Goal: Information Seeking & Learning: Learn about a topic

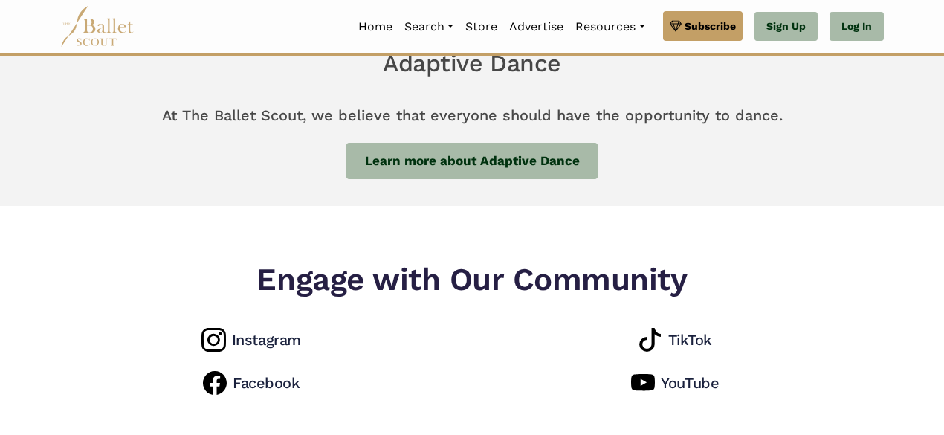
scroll to position [1260, 0]
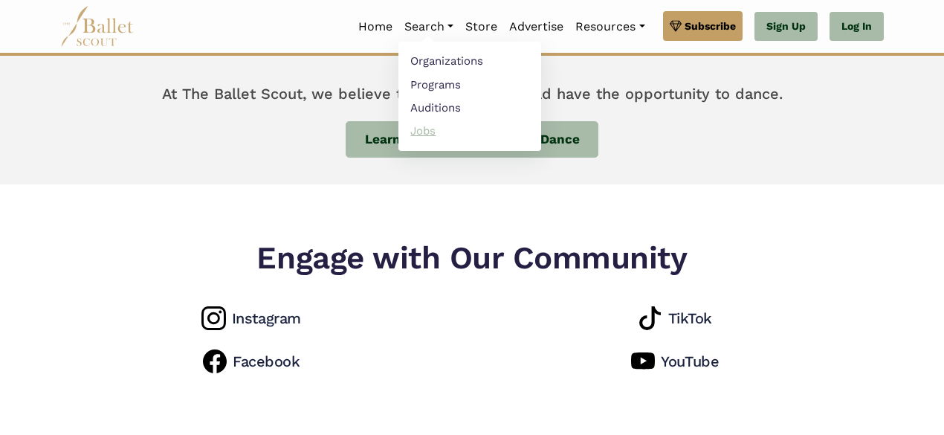
click at [424, 131] on link "Jobs" at bounding box center [469, 130] width 143 height 23
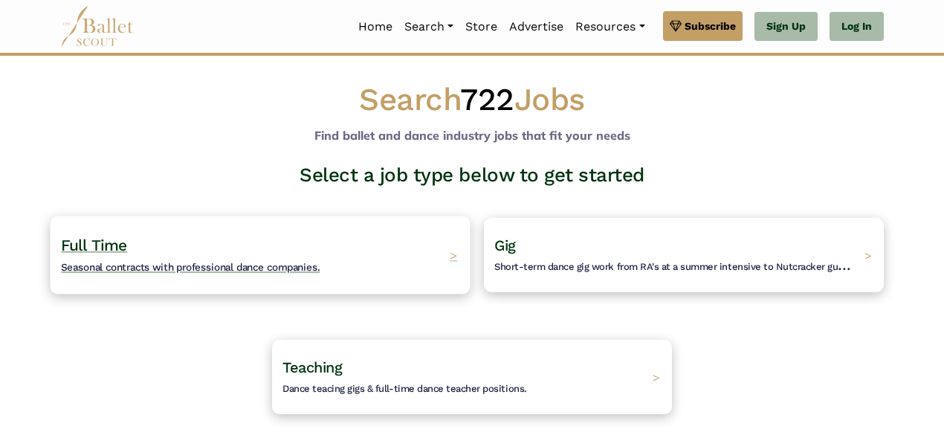
click at [276, 262] on span "Seasonal contracts with professional dance companies." at bounding box center [190, 267] width 259 height 12
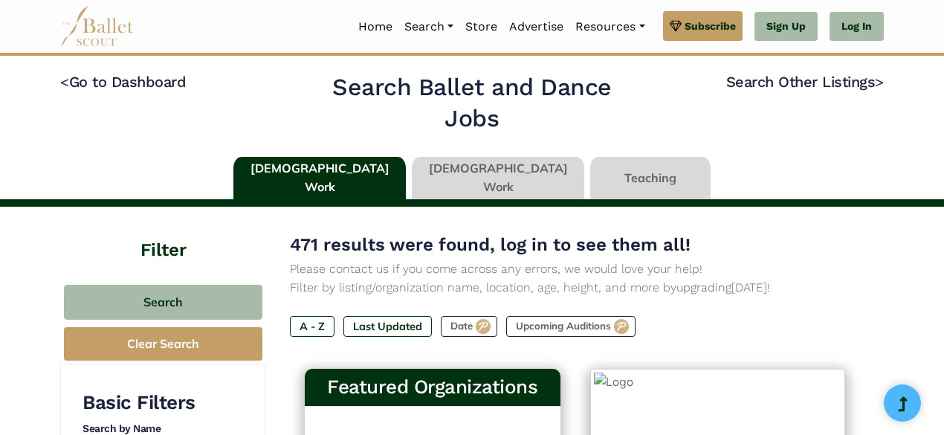
type input "******"
type input "*****"
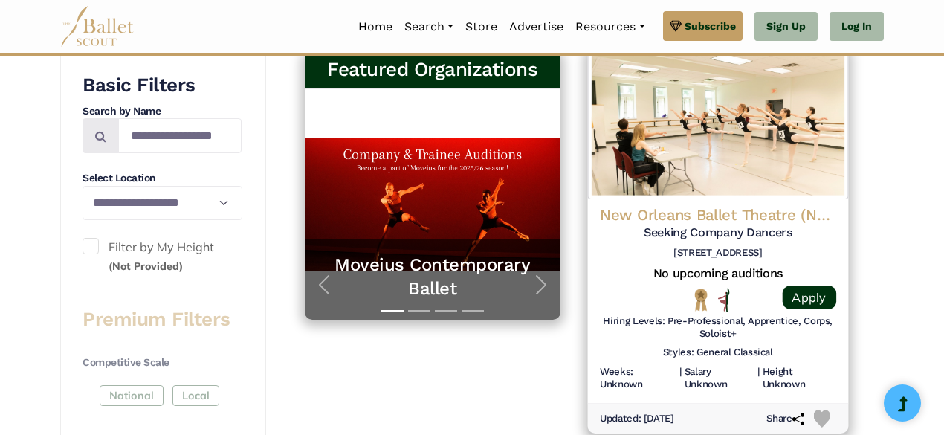
scroll to position [316, 0]
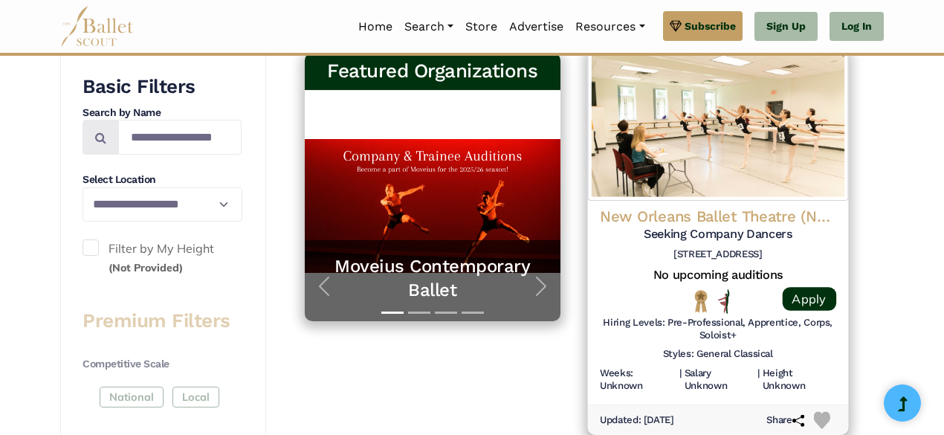
click at [643, 348] on div "Styles: General Classical" at bounding box center [717, 357] width 236 height 19
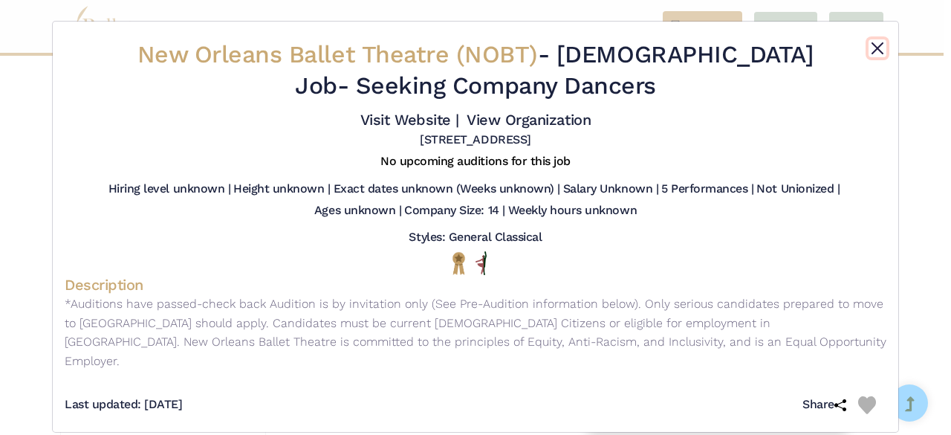
click at [872, 48] on button "Close" at bounding box center [878, 48] width 18 height 18
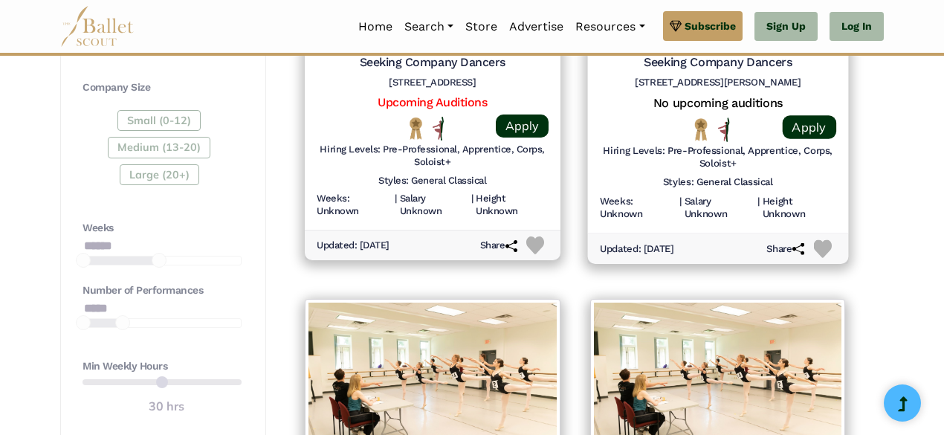
scroll to position [907, 0]
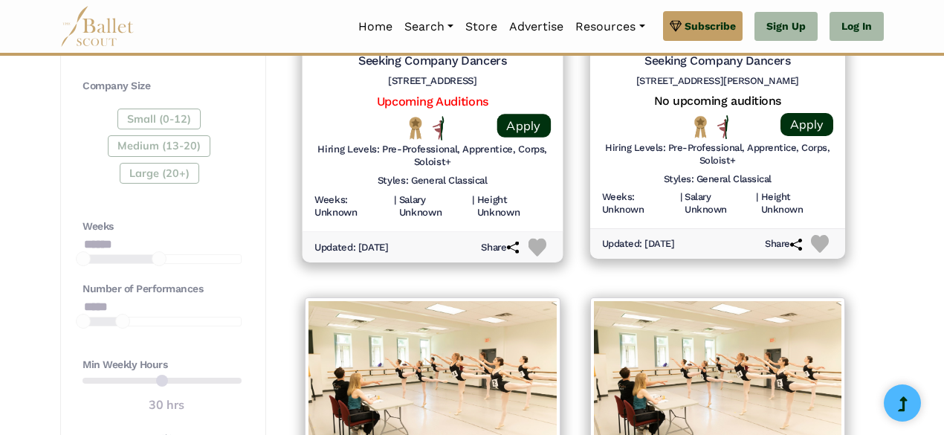
click at [360, 187] on div "Styles: General Classical" at bounding box center [432, 184] width 236 height 19
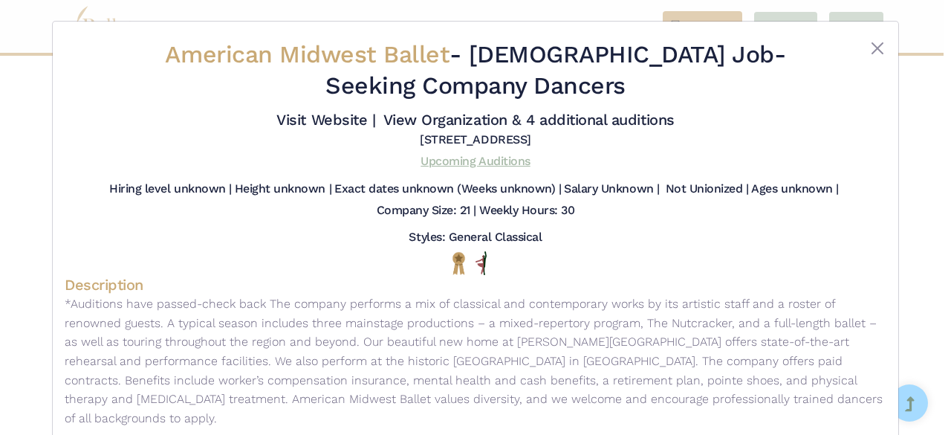
click at [453, 158] on link "Upcoming Auditions" at bounding box center [475, 161] width 109 height 14
click at [870, 46] on button "Close" at bounding box center [878, 48] width 18 height 18
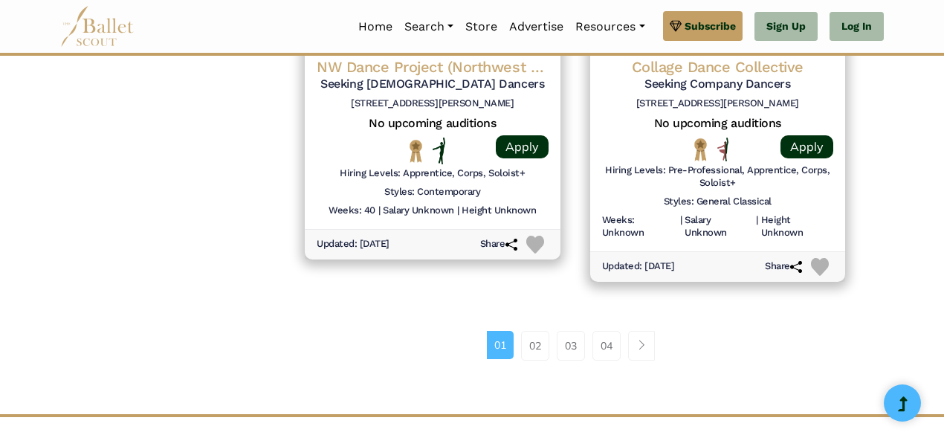
scroll to position [2139, 0]
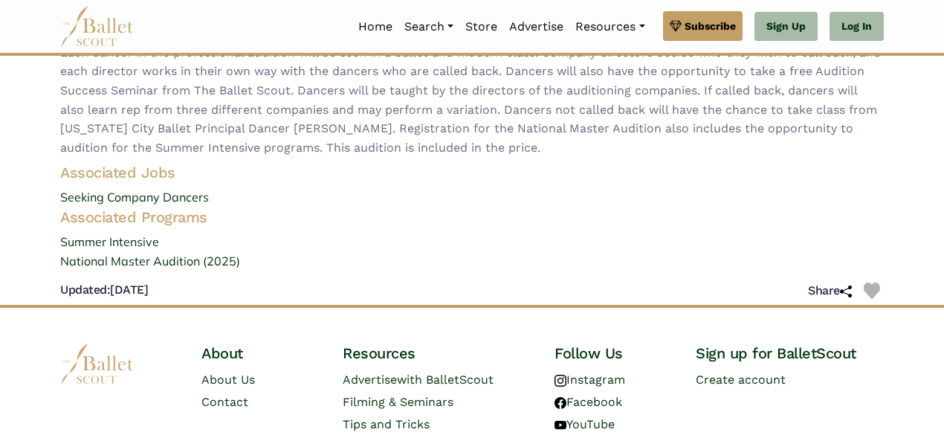
scroll to position [261, 0]
